Goal: Task Accomplishment & Management: Use online tool/utility

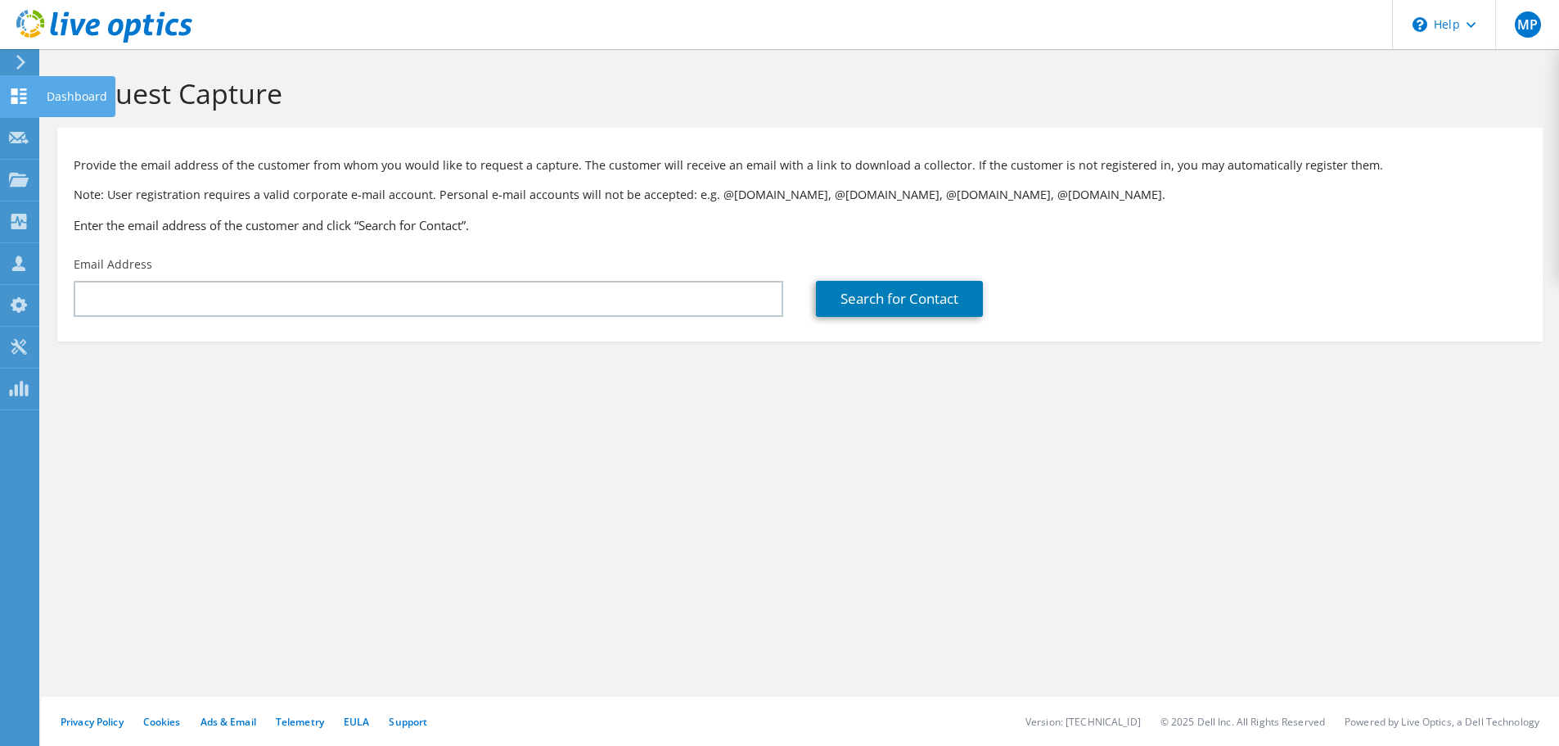
click at [22, 103] on use at bounding box center [19, 96] width 16 height 16
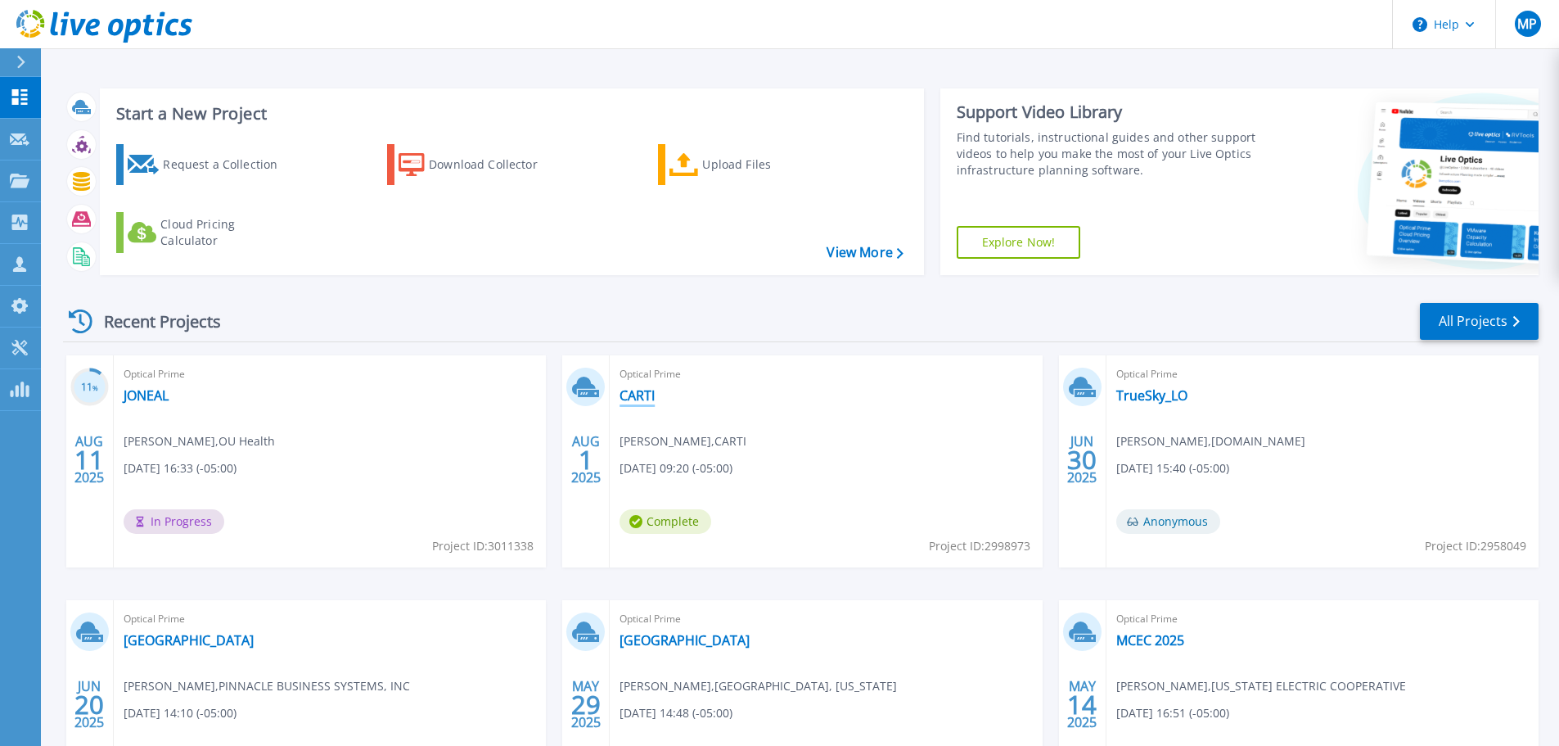
click at [646, 392] on link "CARTI" at bounding box center [637, 395] width 35 height 16
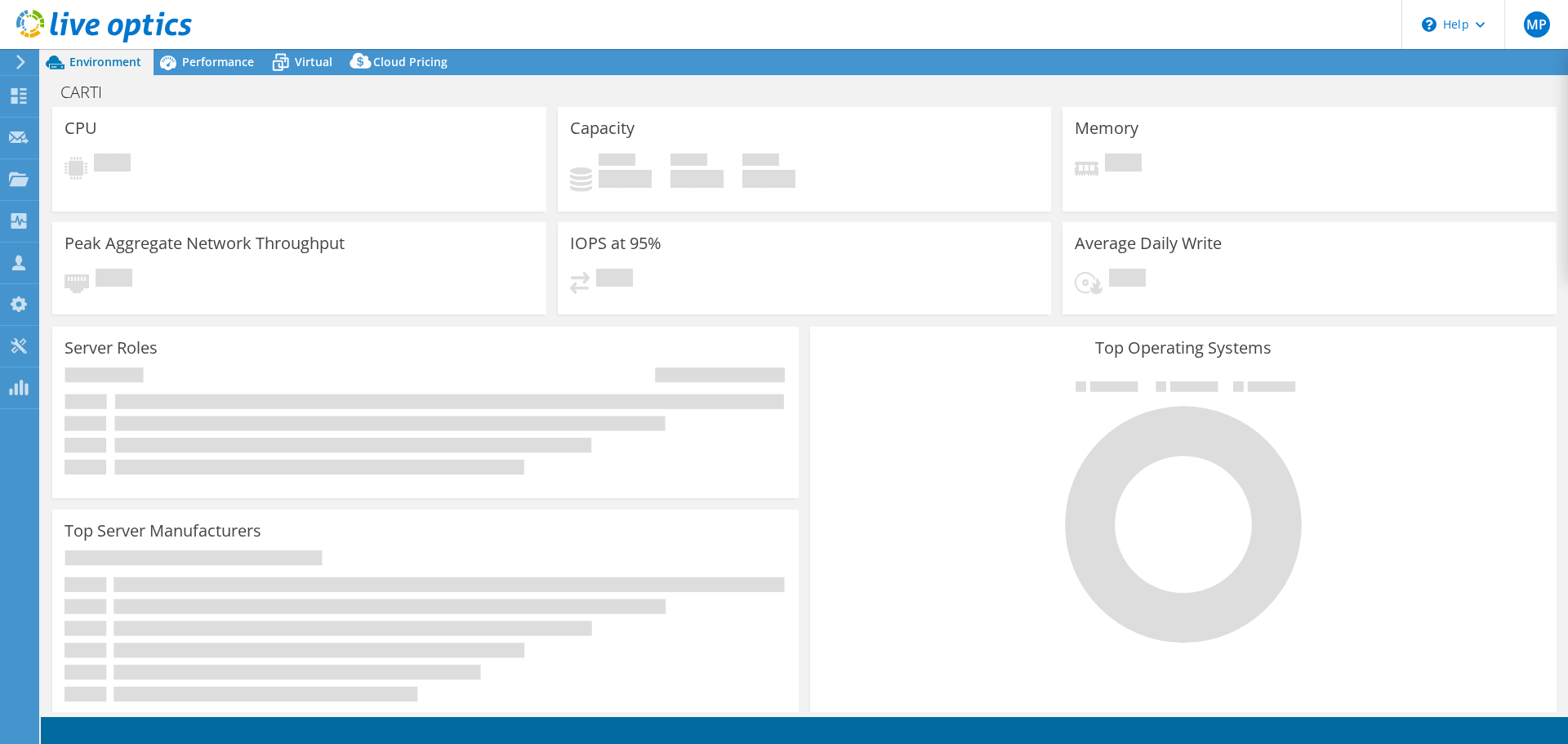
select select "USD"
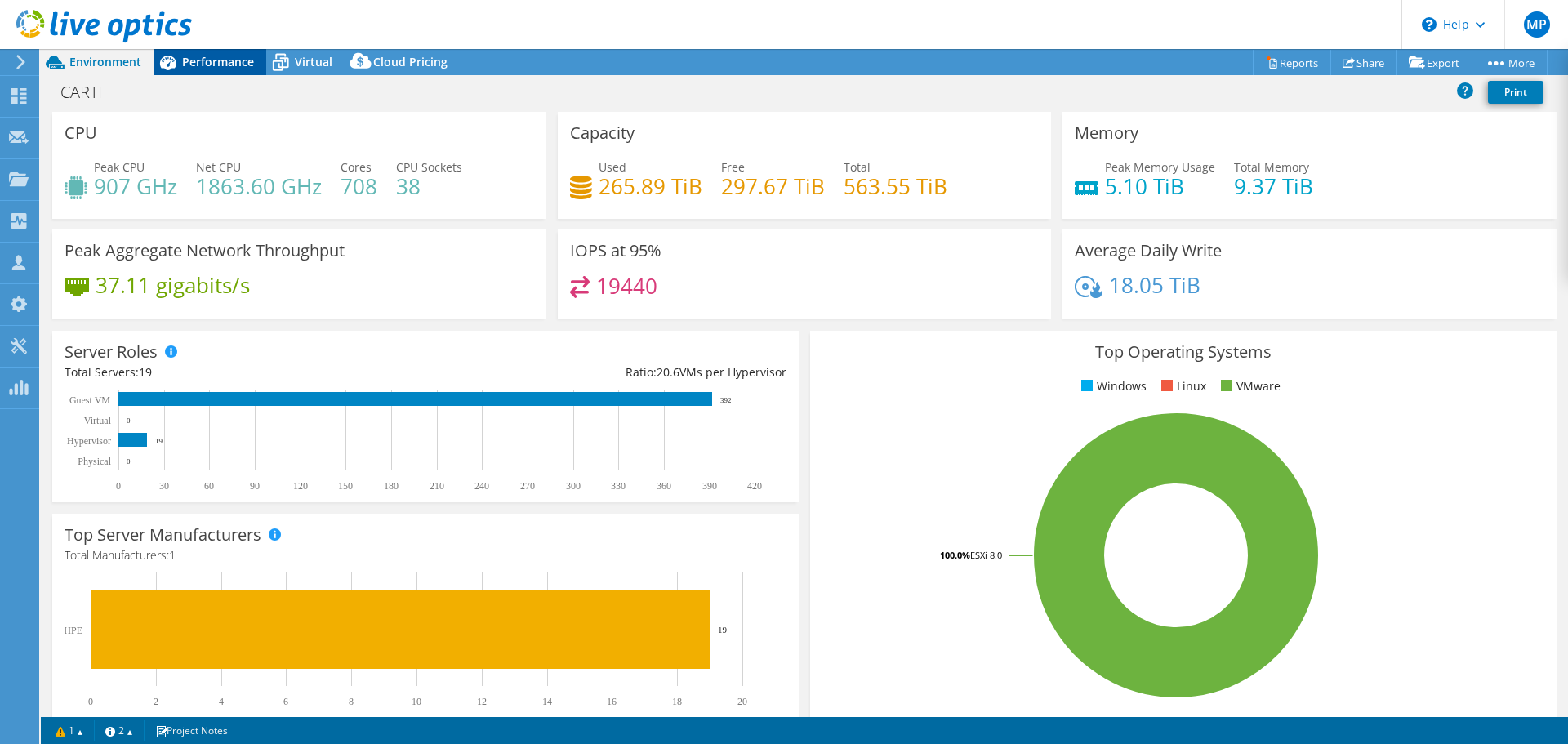
click at [230, 61] on span "Performance" at bounding box center [218, 62] width 72 height 16
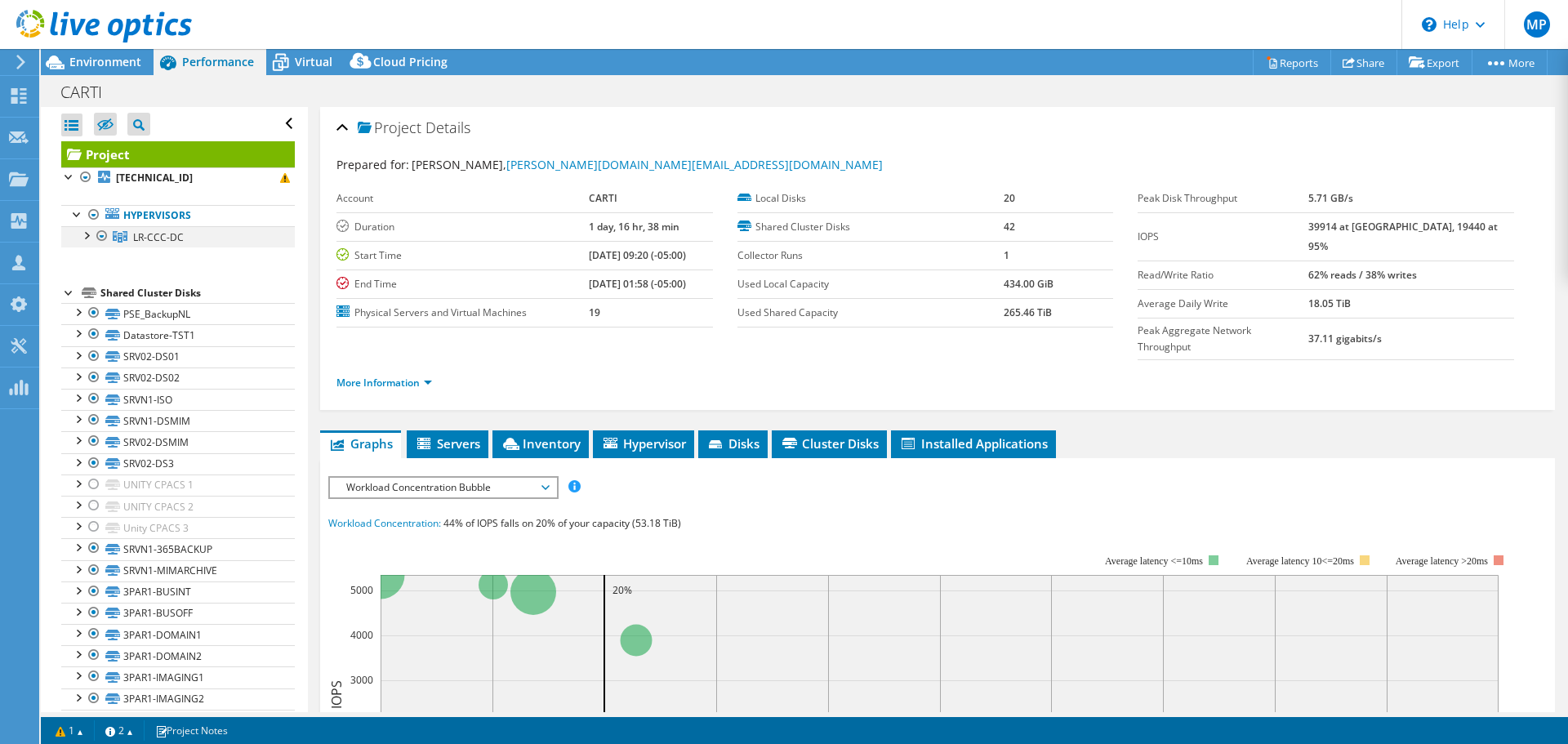
click at [81, 234] on div at bounding box center [86, 234] width 16 height 16
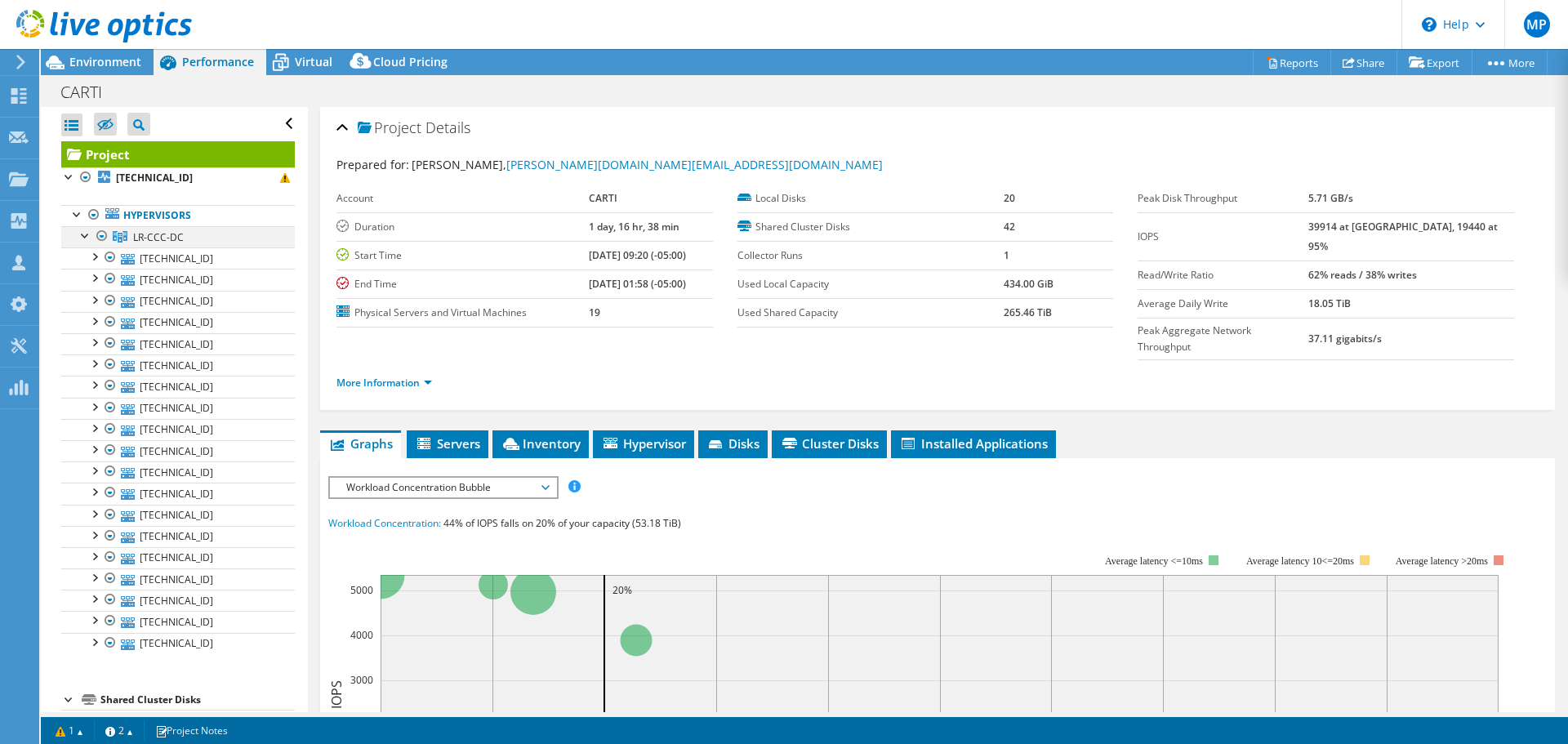
click at [81, 234] on div at bounding box center [86, 234] width 16 height 16
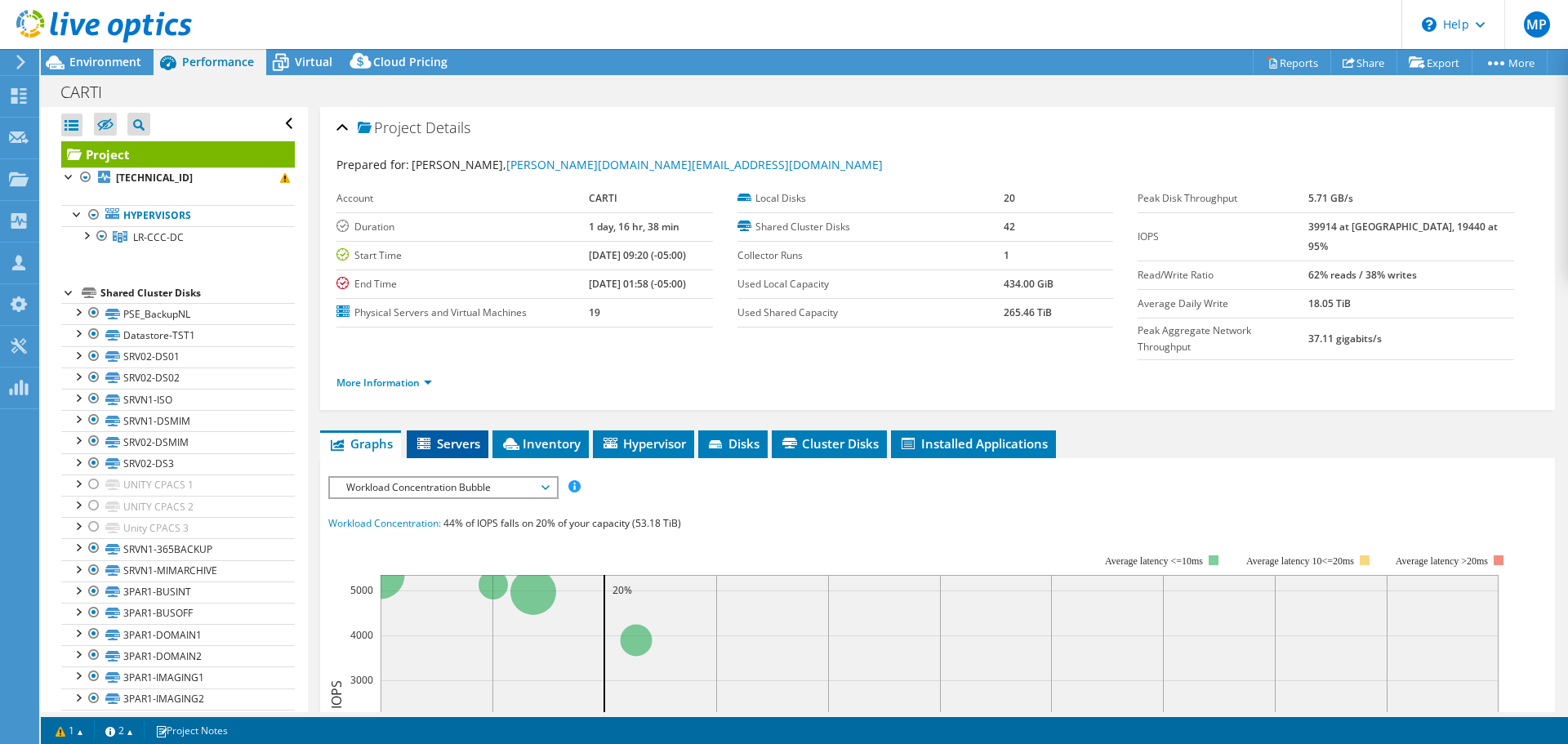
click at [440, 435] on span "Servers" at bounding box center [447, 443] width 65 height 16
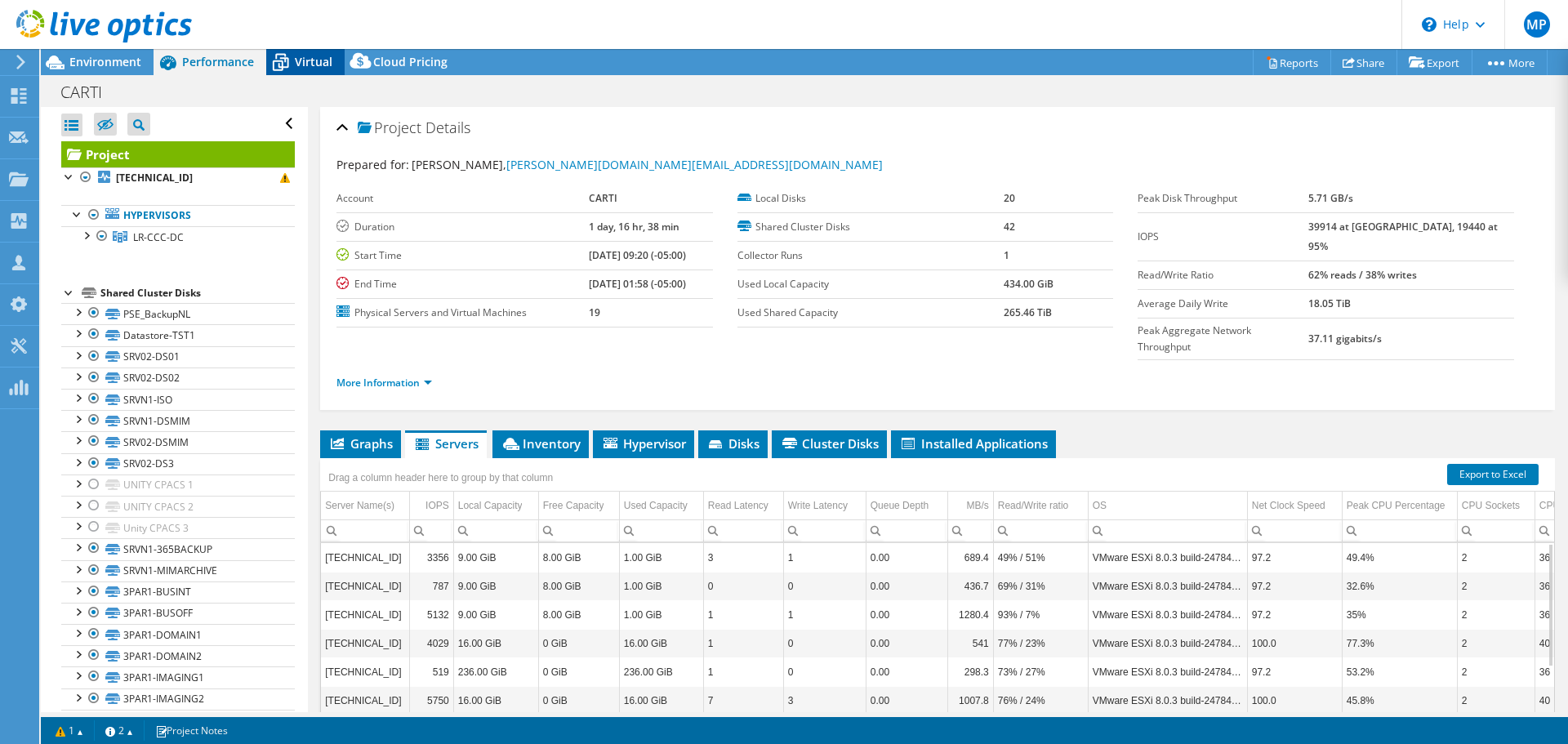
click at [310, 61] on span "Virtual" at bounding box center [313, 62] width 38 height 16
